Goal: Use online tool/utility

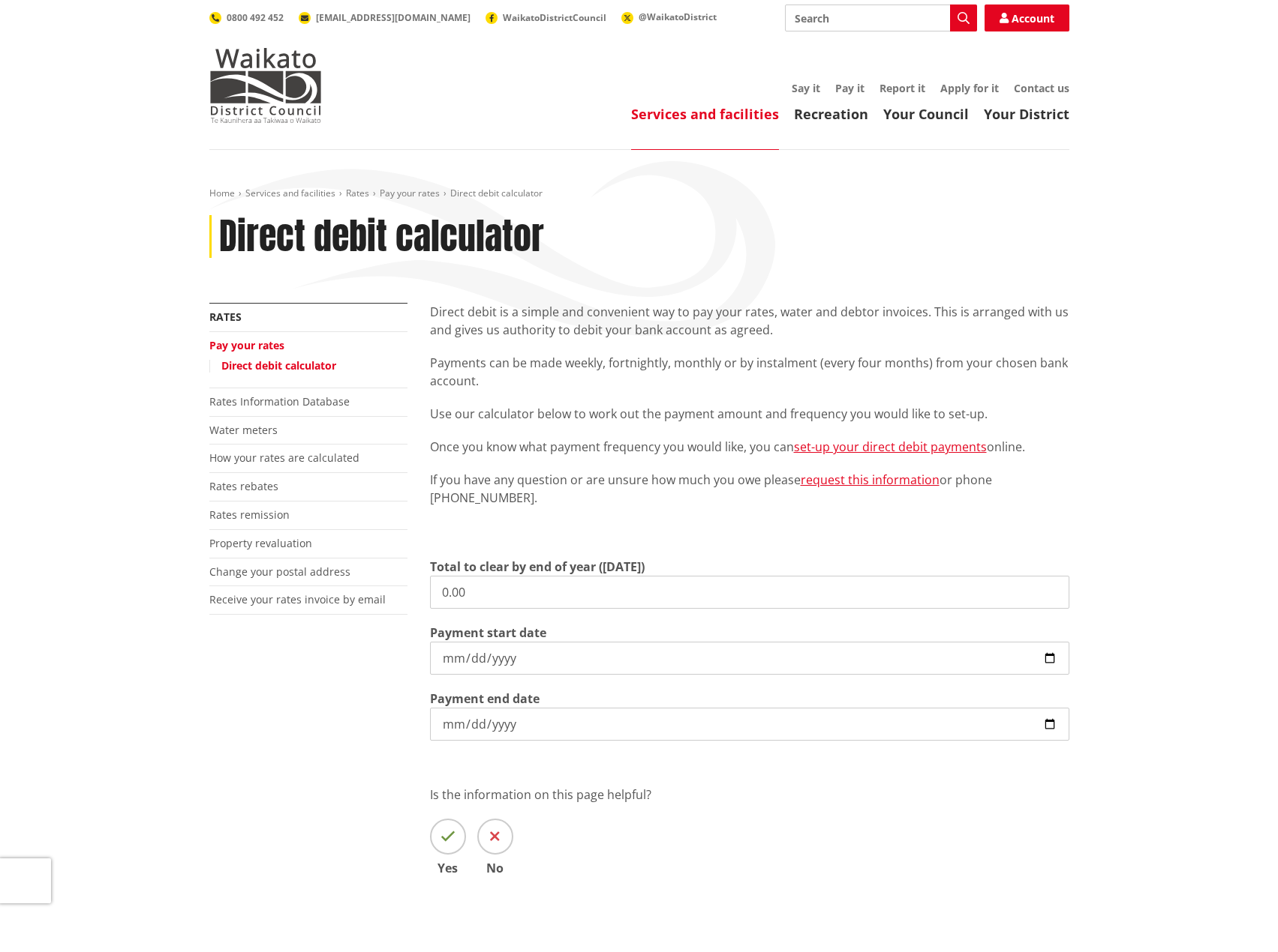
drag, startPoint x: 0, startPoint y: 0, endPoint x: 350, endPoint y: 590, distance: 686.0
click at [350, 590] on div "More from this section Rates Pay your rates Direct debit calculator Rates Infor…" at bounding box center [639, 611] width 882 height 617
type input "1,453.57"
click at [449, 659] on input "[DATE]" at bounding box center [749, 659] width 639 height 33
type input "[DATE]"
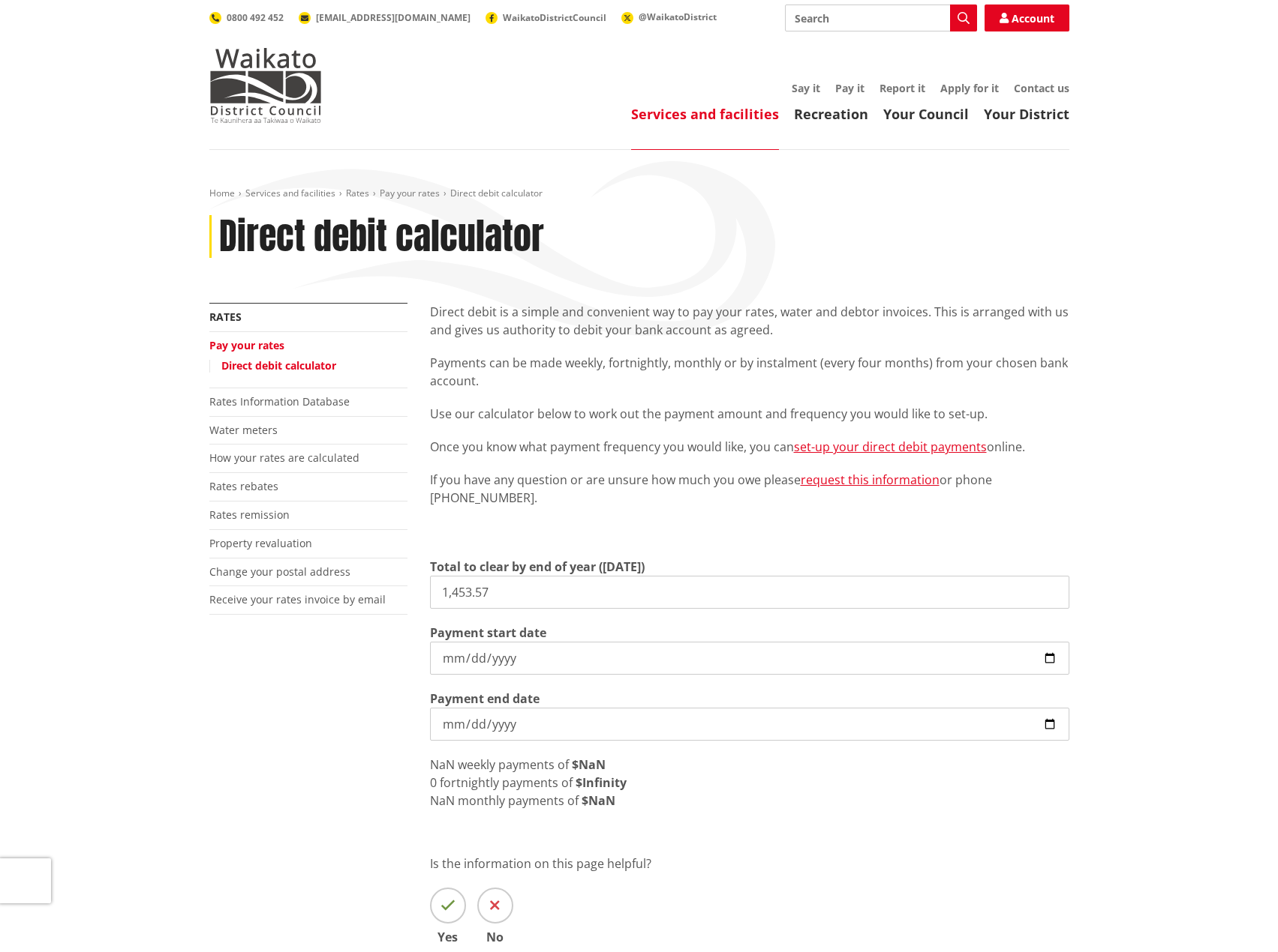
click at [439, 659] on input "Payment start date" at bounding box center [749, 659] width 639 height 33
click at [458, 659] on input "Payment start date" at bounding box center [749, 659] width 639 height 33
click at [439, 656] on input "Payment start date" at bounding box center [749, 659] width 639 height 33
click at [444, 659] on input "Payment start date" at bounding box center [749, 659] width 639 height 33
type input "[DATE]"
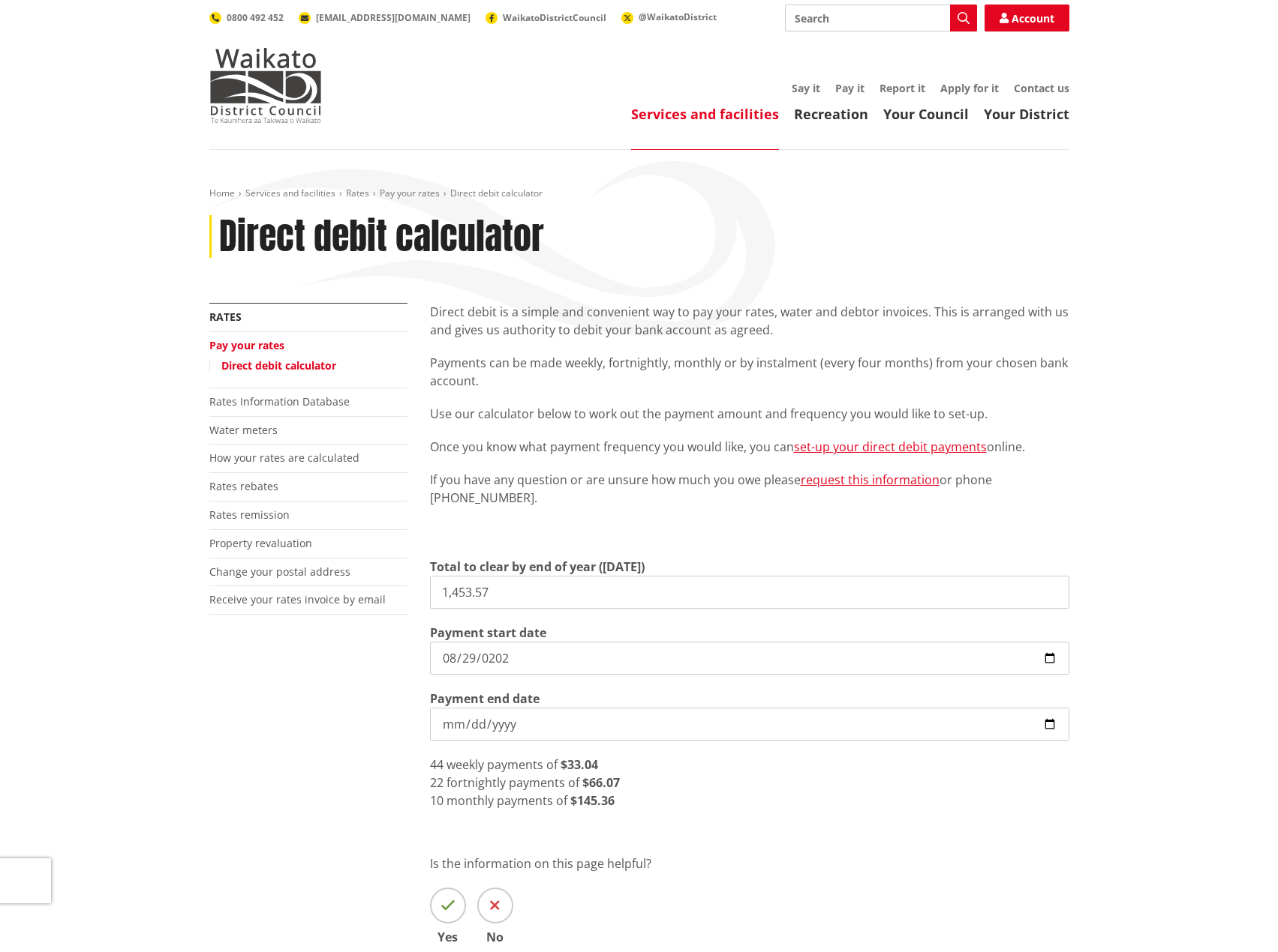
click at [536, 724] on input "[DATE]" at bounding box center [749, 724] width 639 height 33
